Goal: Information Seeking & Learning: Learn about a topic

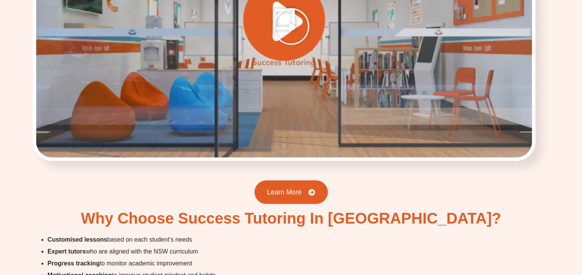
scroll to position [1721, 0]
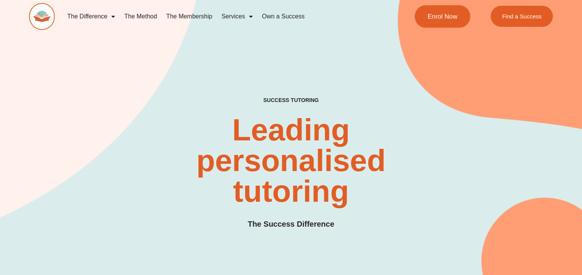
click at [447, 6] on link "Enrol Now" at bounding box center [442, 16] width 56 height 23
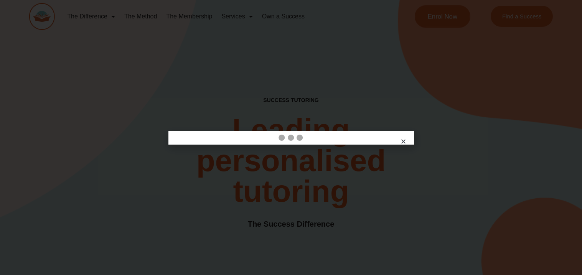
click at [447, 6] on div at bounding box center [291, 137] width 582 height 275
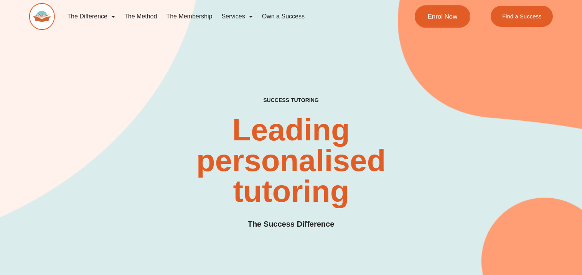
click at [437, 18] on span "Enrol Now" at bounding box center [442, 16] width 30 height 7
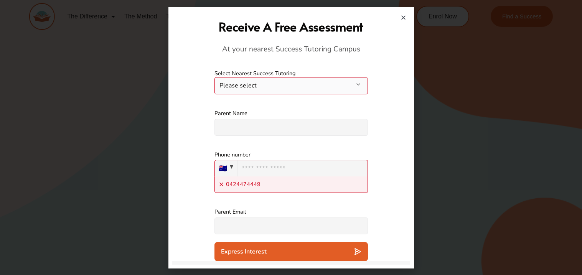
click at [402, 13] on div "Receive A Free Assessment At your nearest Success Tutoring Campus" at bounding box center [291, 36] width 230 height 51
click at [403, 18] on icon "Close" at bounding box center [403, 18] width 6 height 6
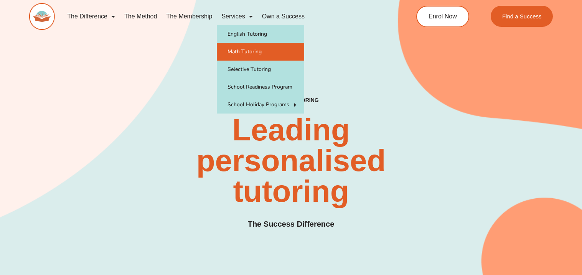
click at [245, 47] on link "Math Tutoring" at bounding box center [260, 52] width 87 height 18
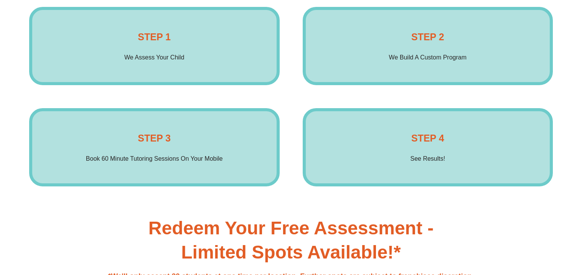
scroll to position [1239, 0]
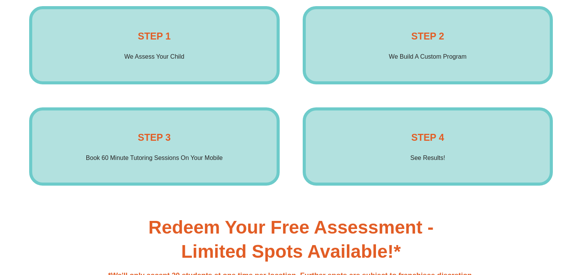
click at [375, 37] on div "STEP 2 We Build A Custom Program Enrol Now" at bounding box center [427, 45] width 250 height 78
click at [300, 68] on div "STEP 1 We Assess Your Child Enrol Now STEP 2 We Build A Custom Program Enrol Now" at bounding box center [290, 45] width 523 height 78
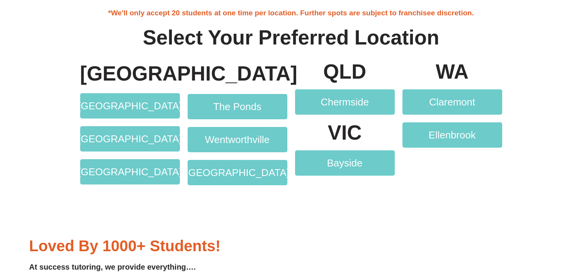
scroll to position [1504, 0]
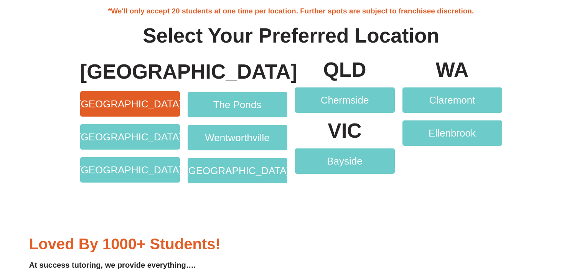
click at [150, 93] on link "[GEOGRAPHIC_DATA]" at bounding box center [130, 103] width 100 height 25
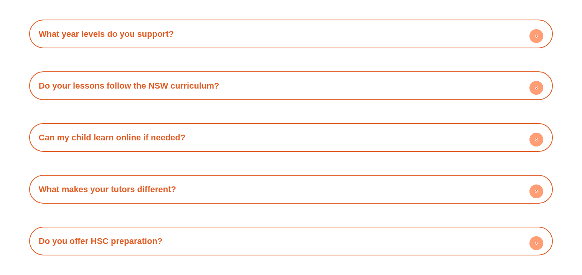
scroll to position [4060, 0]
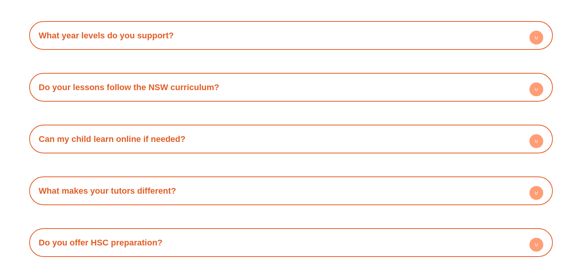
click at [214, 128] on div "Can my child learn online if needed?" at bounding box center [291, 138] width 516 height 21
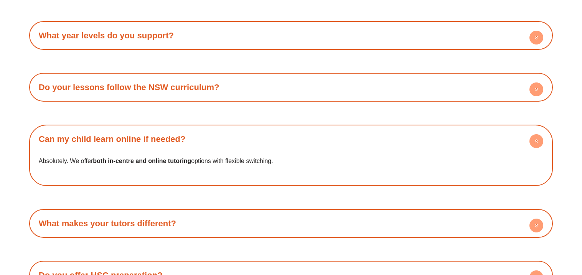
click at [160, 219] on link "What makes your tutors different?" at bounding box center [107, 224] width 137 height 10
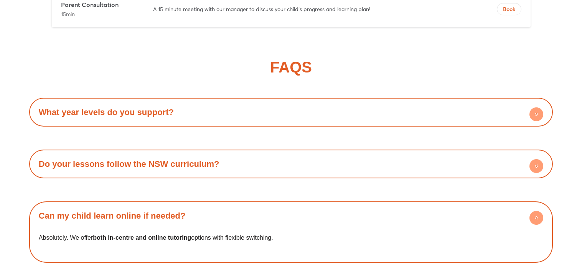
scroll to position [3980, 0]
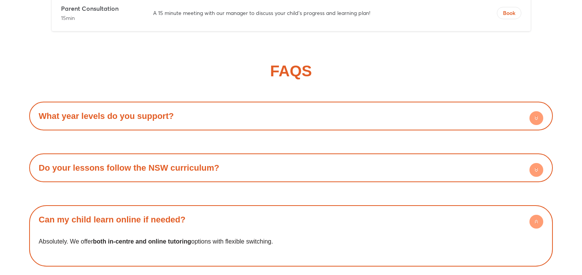
click at [160, 163] on link "Do your lessons follow the NSW curriculum?" at bounding box center [129, 168] width 181 height 10
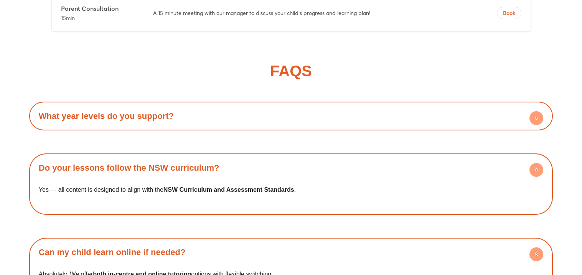
click at [145, 111] on link "What year levels do you support?" at bounding box center [106, 116] width 135 height 10
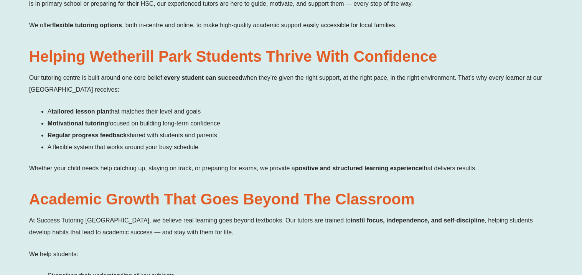
scroll to position [0, 0]
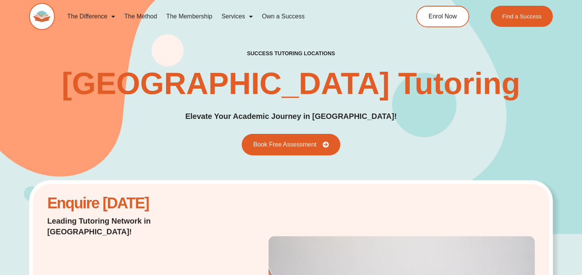
click at [186, 15] on link "The Membership" at bounding box center [188, 17] width 55 height 18
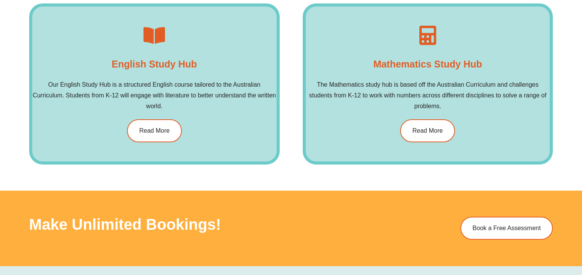
scroll to position [1170, 0]
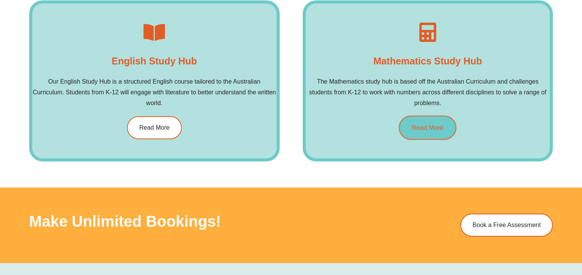
click at [420, 124] on span "Read More" at bounding box center [427, 127] width 32 height 7
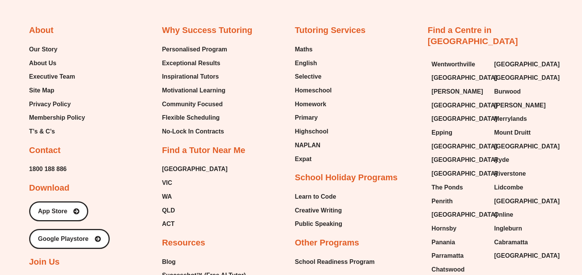
scroll to position [3023, 0]
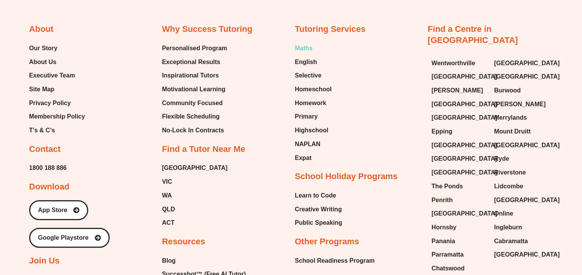
click at [295, 47] on span "Maths" at bounding box center [304, 49] width 18 height 12
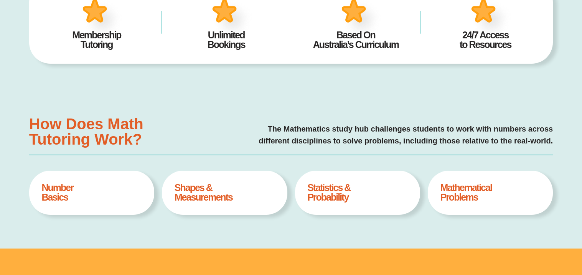
type input "*"
